Goal: Find specific page/section: Find specific page/section

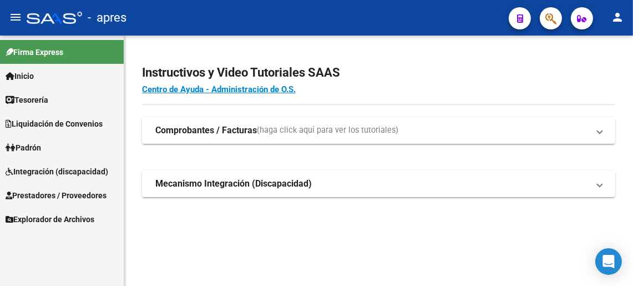
click at [61, 169] on span "Integración (discapacidad)" at bounding box center [57, 171] width 103 height 12
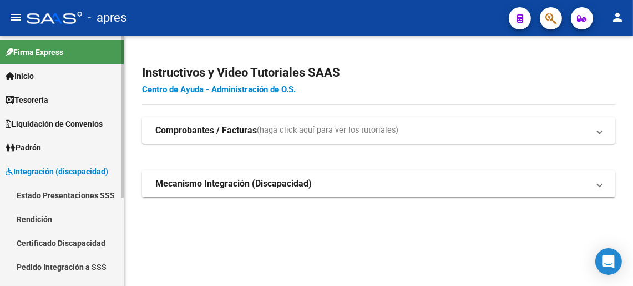
click at [32, 164] on link "Integración (discapacidad)" at bounding box center [62, 171] width 124 height 24
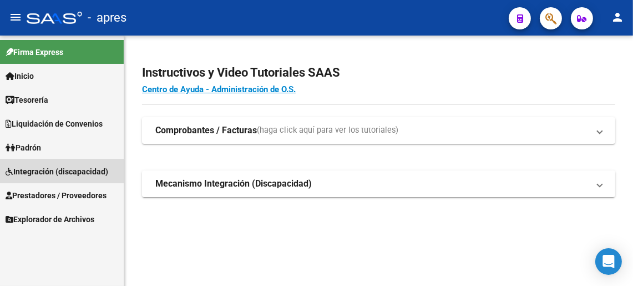
click at [33, 167] on span "Integración (discapacidad)" at bounding box center [57, 171] width 103 height 12
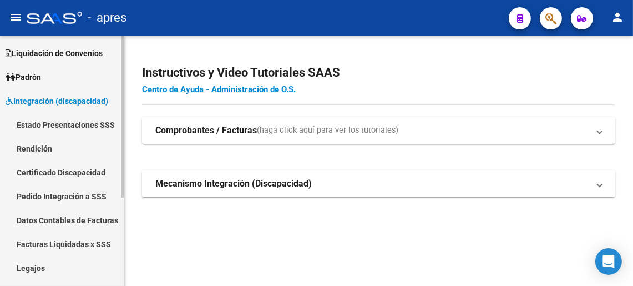
scroll to position [135, 0]
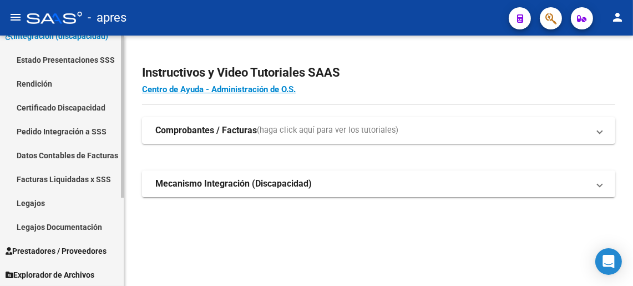
click at [32, 247] on span "Prestadores / Proveedores" at bounding box center [56, 251] width 101 height 12
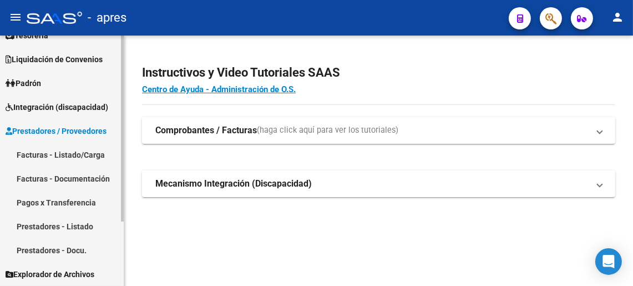
scroll to position [64, 0]
click at [36, 109] on span "Integración (discapacidad)" at bounding box center [57, 107] width 103 height 12
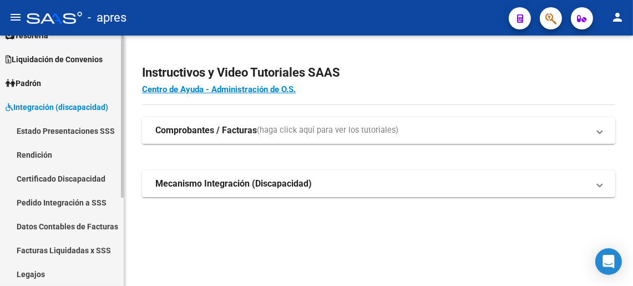
click at [36, 109] on span "Integración (discapacidad)" at bounding box center [57, 107] width 103 height 12
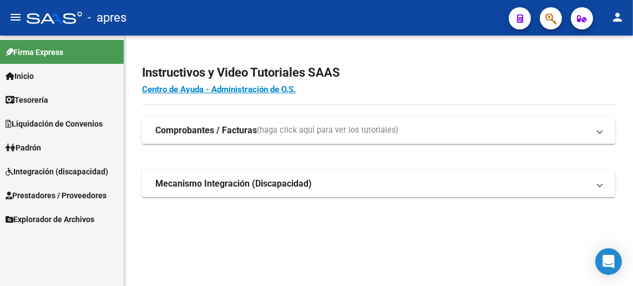
scroll to position [0, 0]
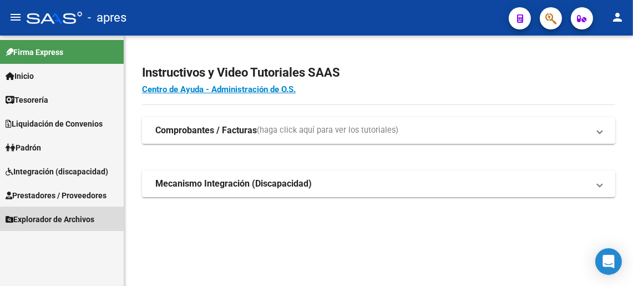
click at [46, 216] on span "Explorador de Archivos" at bounding box center [50, 219] width 89 height 12
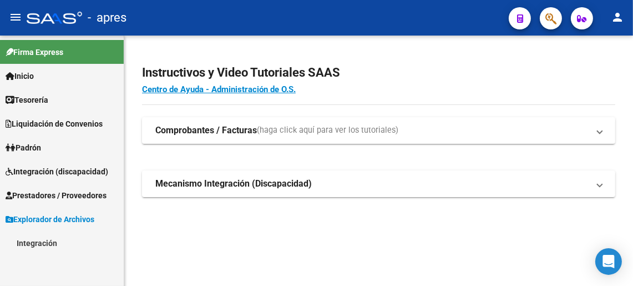
click at [48, 248] on link "Integración" at bounding box center [62, 243] width 124 height 24
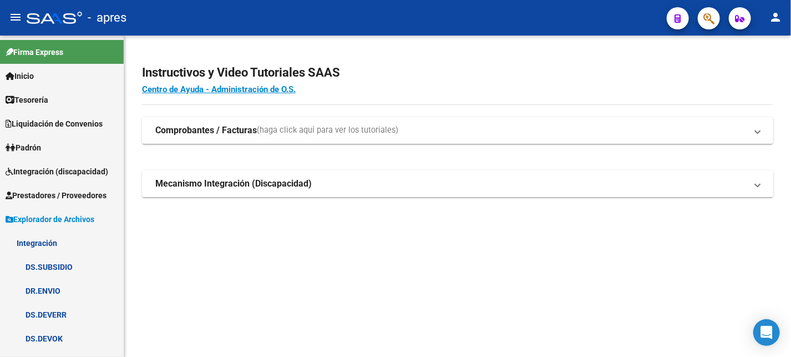
click at [57, 285] on link "DR.ENVIO" at bounding box center [62, 290] width 124 height 24
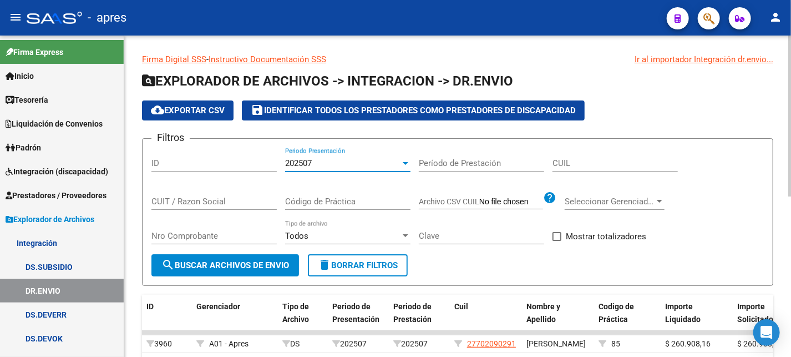
click at [288, 160] on span "202507" at bounding box center [298, 163] width 27 height 10
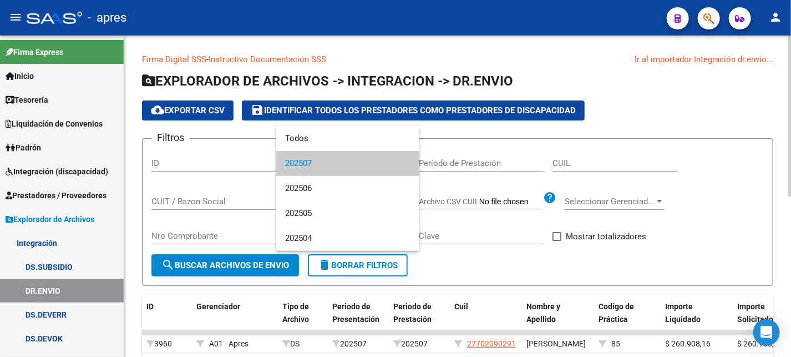
drag, startPoint x: 458, startPoint y: 261, endPoint x: 434, endPoint y: 261, distance: 24.4
click at [455, 261] on div at bounding box center [395, 178] width 791 height 357
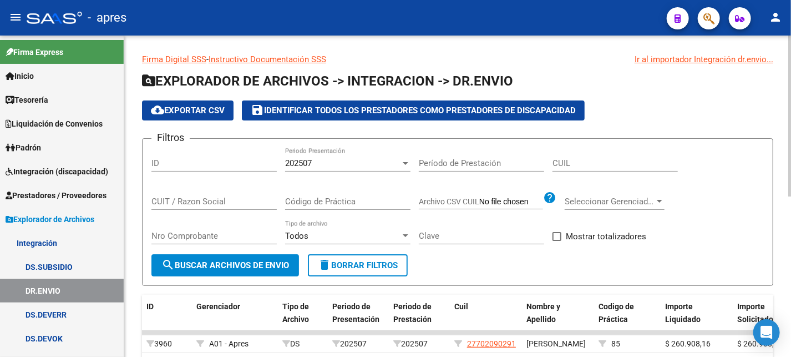
click at [374, 261] on span "delete Borrar Filtros" at bounding box center [358, 265] width 80 height 10
click at [363, 161] on div "202507" at bounding box center [342, 163] width 115 height 10
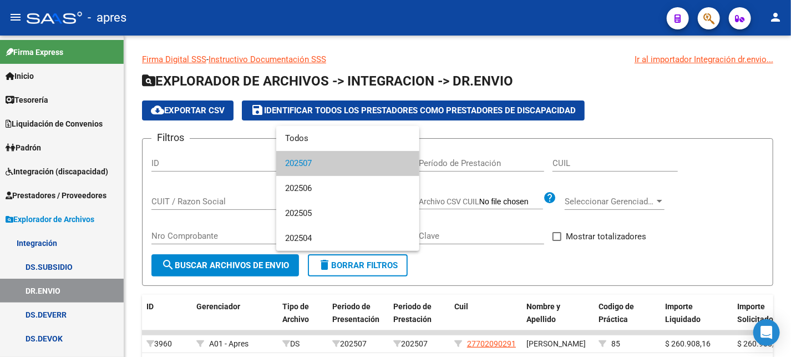
click at [317, 166] on span "202507" at bounding box center [347, 163] width 125 height 25
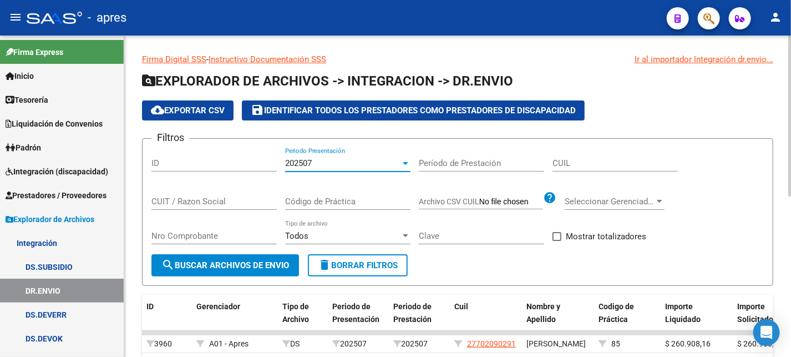
click at [242, 260] on span "search Buscar Archivos de Envio" at bounding box center [225, 265] width 128 height 10
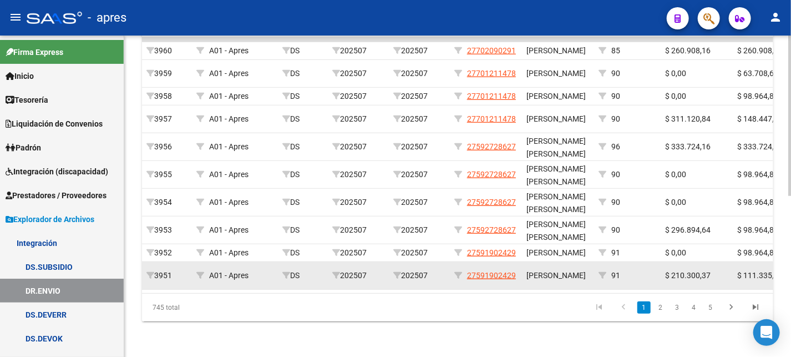
scroll to position [322, 0]
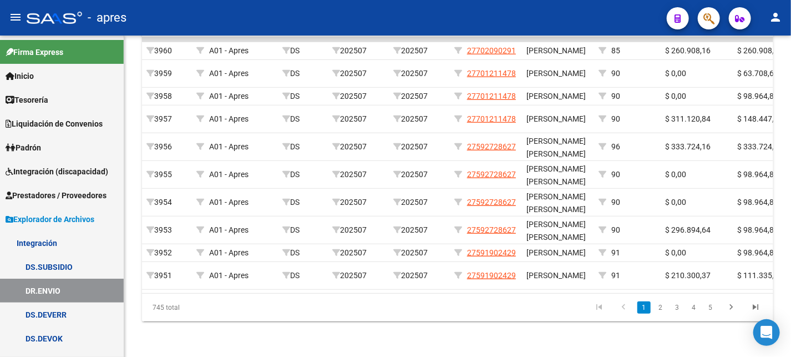
click at [62, 259] on link "DS.SUBSIDIO" at bounding box center [62, 266] width 124 height 24
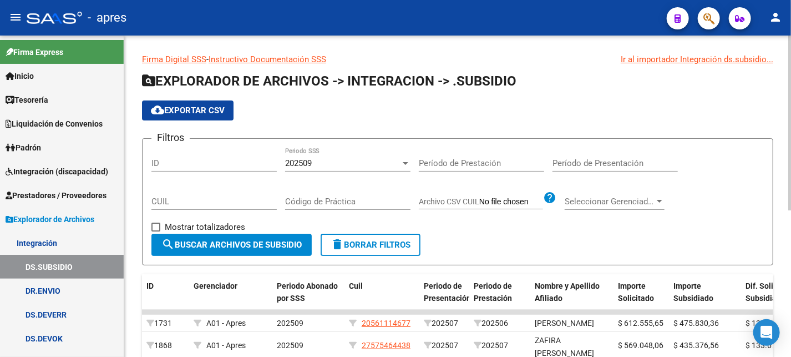
click at [339, 158] on div "202509" at bounding box center [342, 163] width 115 height 10
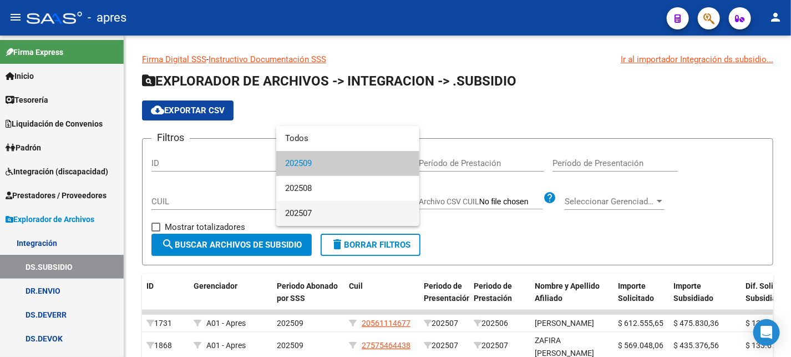
click at [293, 213] on span "202507" at bounding box center [347, 213] width 125 height 25
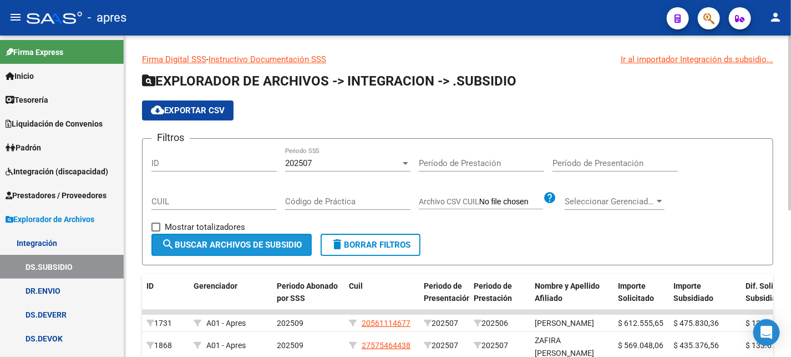
click at [272, 245] on span "search Buscar Archivos de Subsidio" at bounding box center [231, 245] width 140 height 10
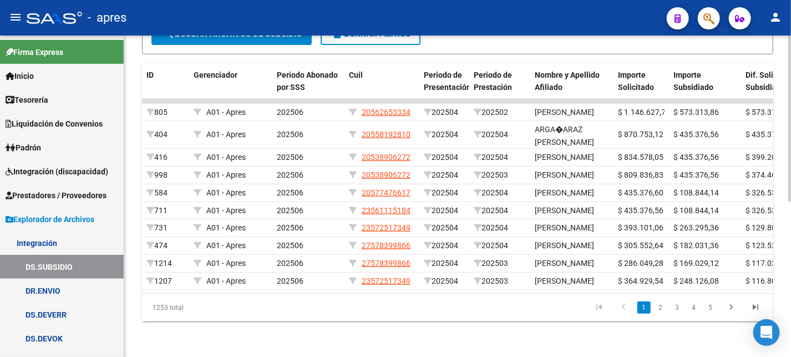
scroll to position [301, 0]
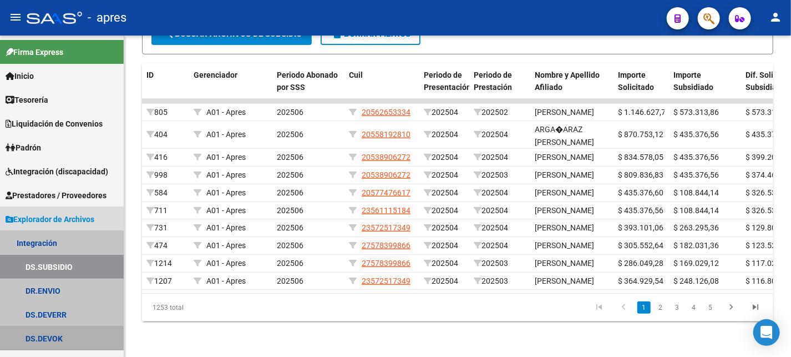
click at [47, 285] on link "DS.DEVOK" at bounding box center [62, 338] width 124 height 24
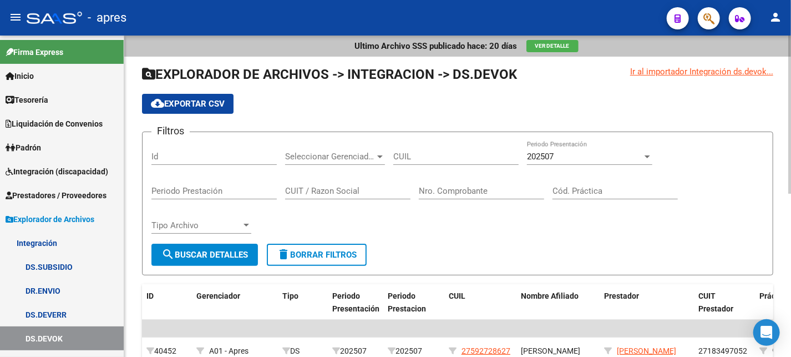
click at [347, 151] on span "Seleccionar Gerenciador" at bounding box center [330, 156] width 90 height 10
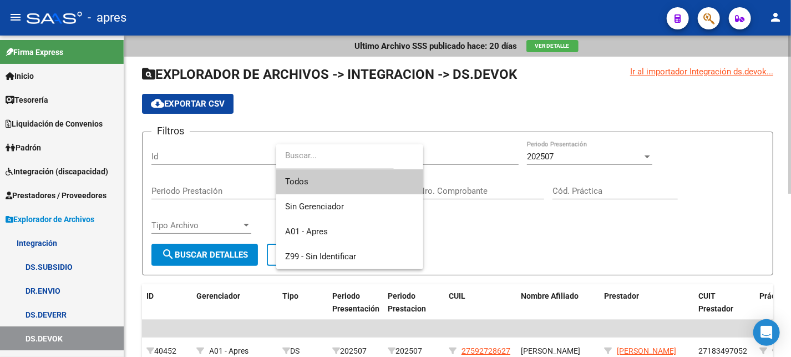
click at [347, 151] on input "dropdown search" at bounding box center [335, 155] width 118 height 25
click at [425, 127] on div at bounding box center [395, 178] width 791 height 357
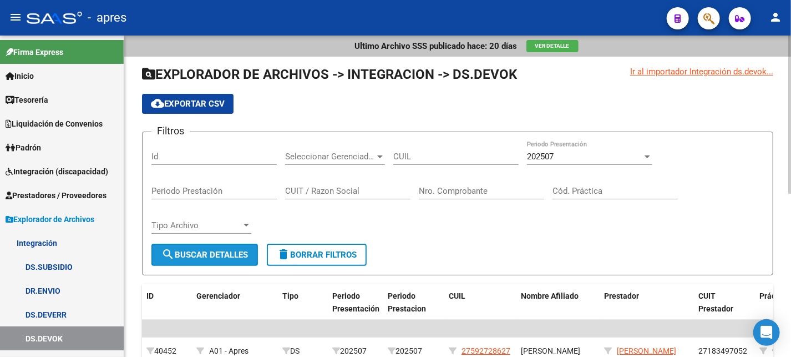
click at [216, 250] on span "search Buscar Detalles" at bounding box center [204, 255] width 86 height 10
